Goal: Task Accomplishment & Management: Manage account settings

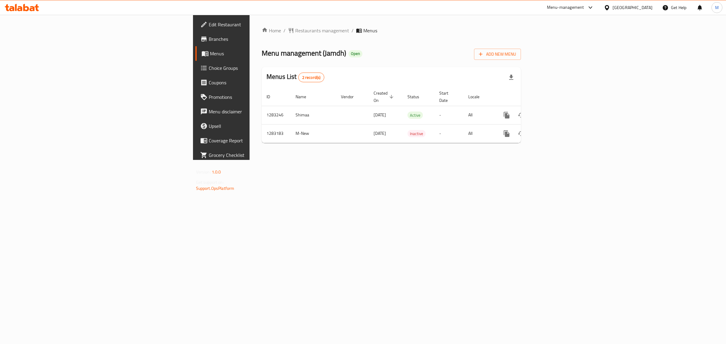
click at [195, 64] on link "Choice Groups" at bounding box center [254, 68] width 119 height 15
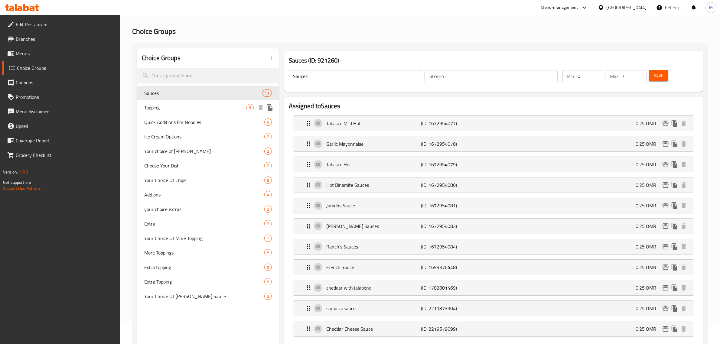
scroll to position [38, 0]
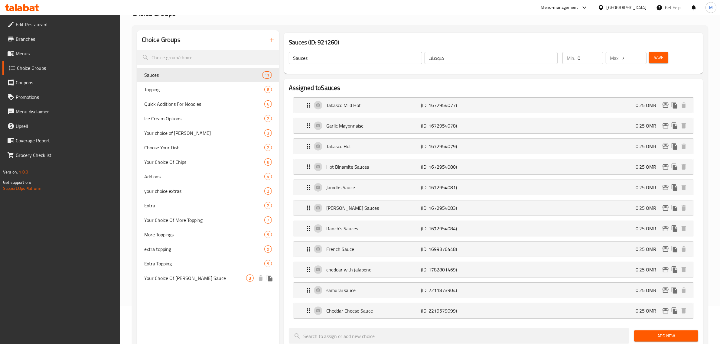
click at [195, 280] on span "Your Choice Of [PERSON_NAME] Sauce" at bounding box center [195, 278] width 102 height 7
type input "Your Choice Of [PERSON_NAME] Sauce"
type input "اختيارك من صلصة جمده"
type input "3"
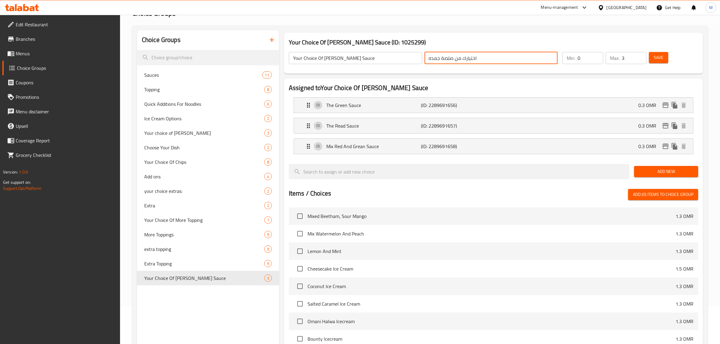
click at [433, 60] on input "اختيارك من صلصة جمده" at bounding box center [491, 58] width 133 height 12
click at [469, 104] on p "(ID: 2289691656)" at bounding box center [452, 105] width 63 height 7
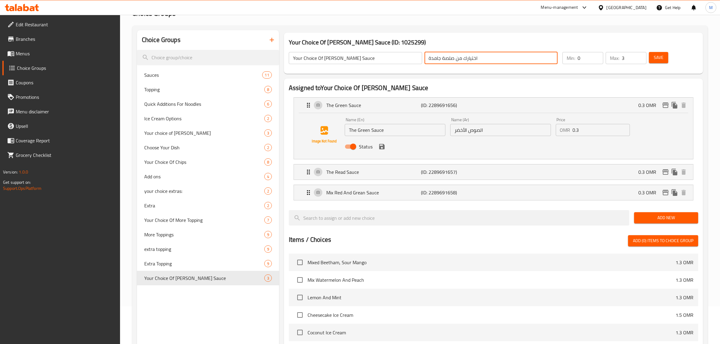
type input "اختيارك من صلصة جامدة"
click at [463, 132] on input "الصوص الأخضر" at bounding box center [500, 130] width 101 height 12
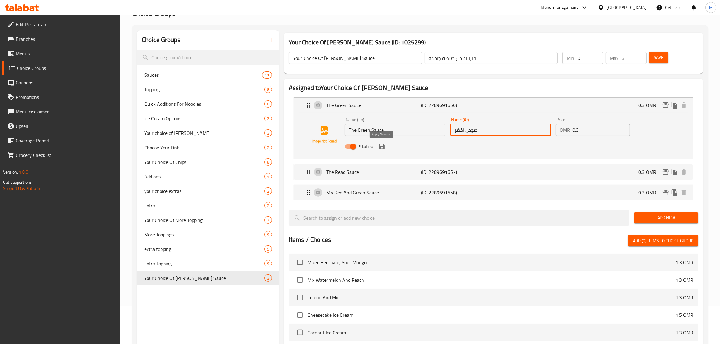
click at [381, 146] on icon "save" at bounding box center [381, 146] width 5 height 5
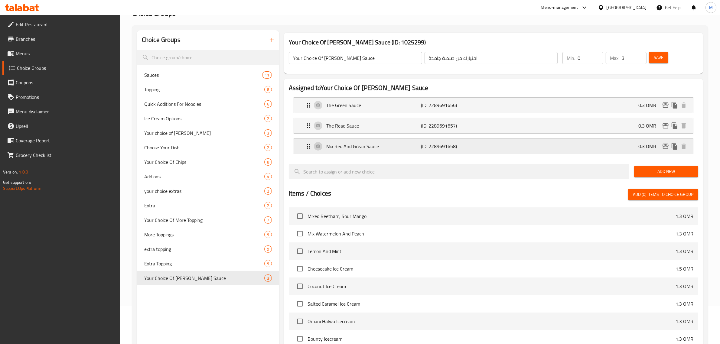
type input "صوص أخضر"
click at [466, 129] on p "(ID: 2289691657)" at bounding box center [452, 125] width 63 height 7
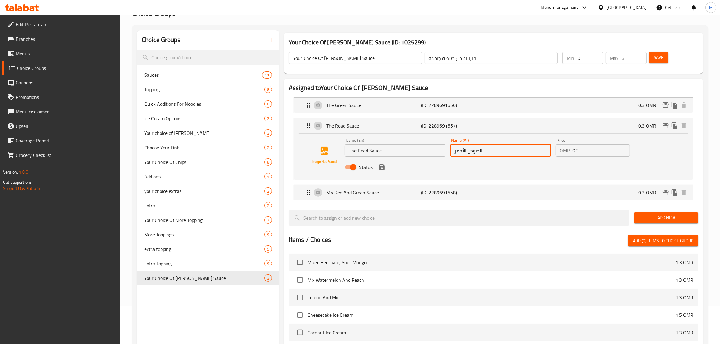
click at [494, 152] on input "الصوص الأحمر" at bounding box center [500, 151] width 101 height 12
click at [384, 166] on icon "save" at bounding box center [381, 167] width 5 height 5
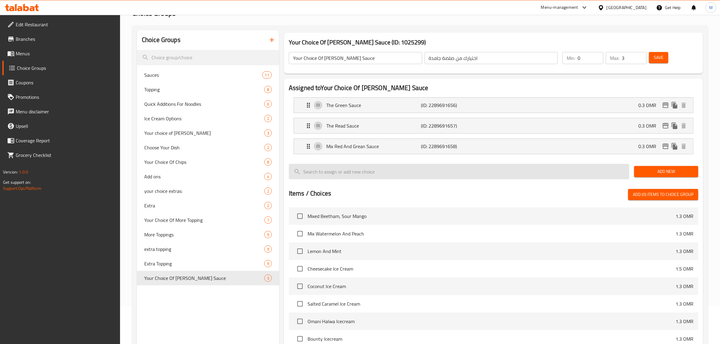
type input "صوص أحمر"
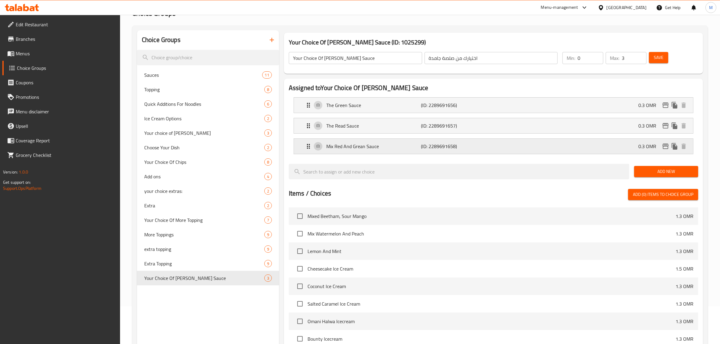
click at [458, 152] on div "Mix Red And Grean Sauce (ID: 2289691658) 0.3 OMR" at bounding box center [495, 146] width 381 height 15
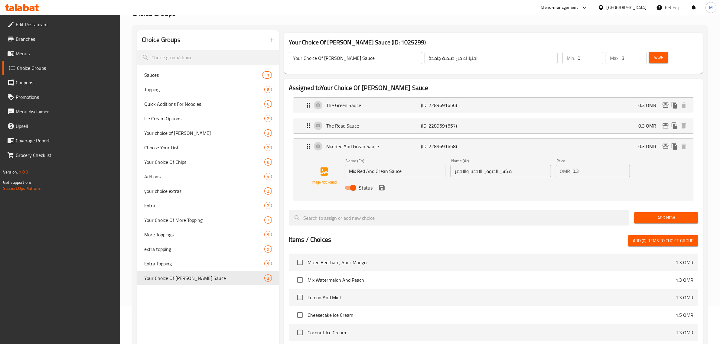
click at [524, 173] on input "مكس الصوص الاخضر والاحمر" at bounding box center [500, 171] width 101 height 12
click at [382, 189] on icon "save" at bounding box center [381, 187] width 7 height 7
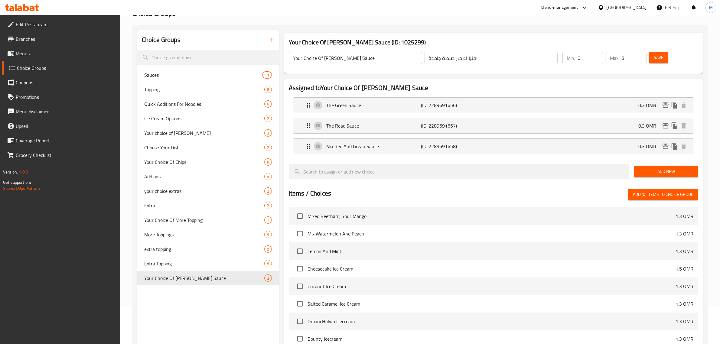
type input "ميكس صوص أحمر و أخضر"
click at [658, 58] on span "Save" at bounding box center [659, 58] width 10 height 8
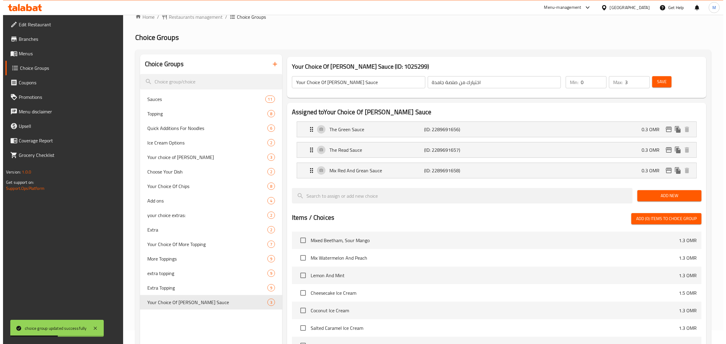
scroll to position [0, 0]
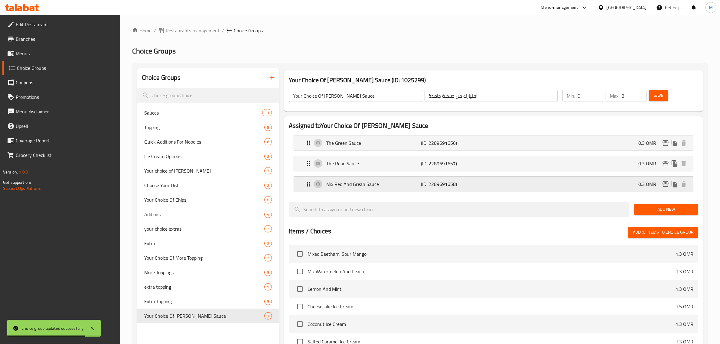
click at [498, 185] on div "Mix Red And Grean Sauce (ID: 2289691658) 0.3 OMR" at bounding box center [495, 184] width 381 height 15
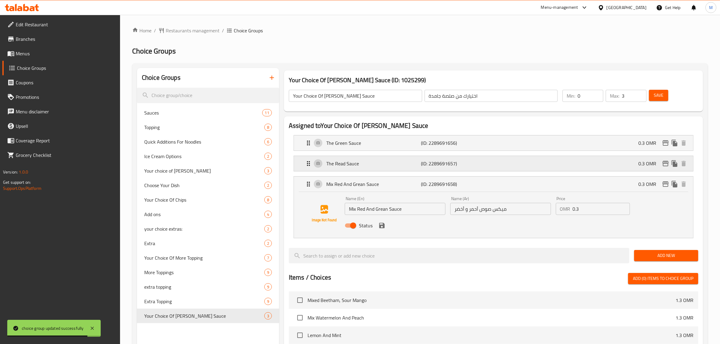
click at [488, 165] on div "The Read Sauce (ID: 2289691657) 0.3 OMR" at bounding box center [495, 163] width 381 height 15
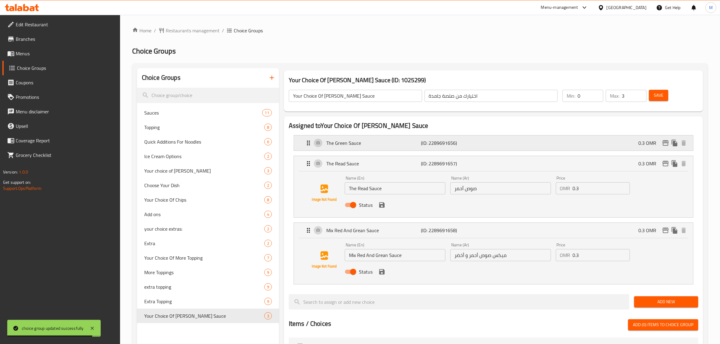
click at [491, 147] on div "The Green Sauce (ID: 2289691656) 0.3 OMR" at bounding box center [495, 142] width 381 height 15
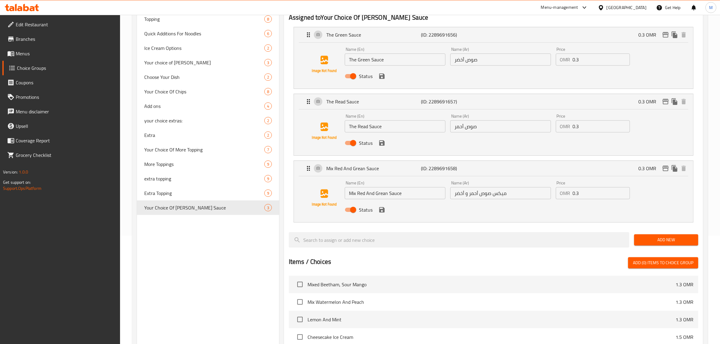
scroll to position [84, 0]
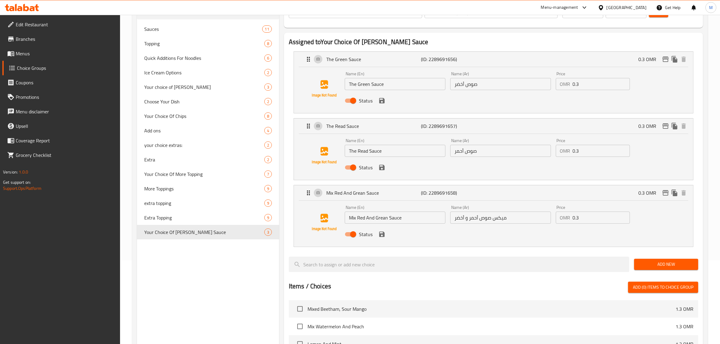
click at [638, 7] on div "[GEOGRAPHIC_DATA]" at bounding box center [627, 7] width 40 height 7
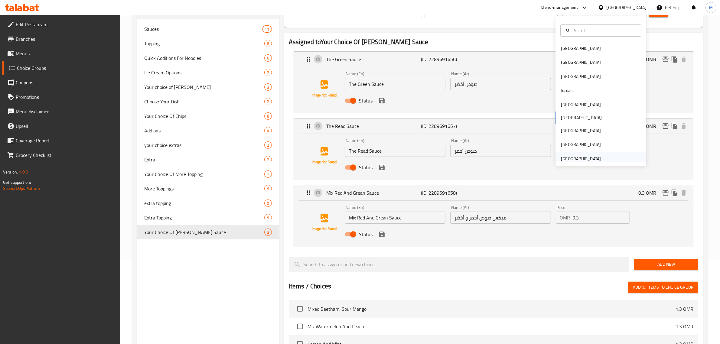
click at [563, 160] on div "[GEOGRAPHIC_DATA]" at bounding box center [581, 158] width 40 height 7
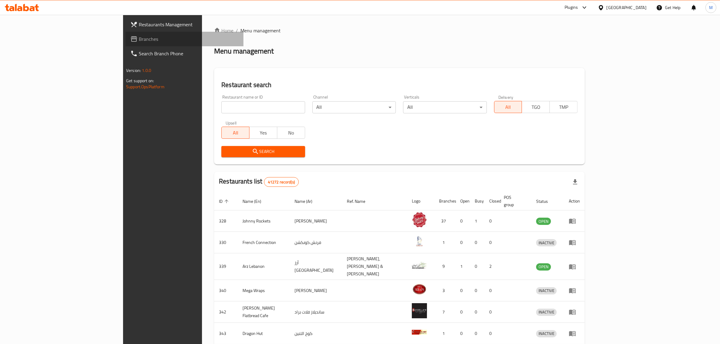
click at [126, 43] on link "Branches" at bounding box center [185, 39] width 118 height 15
